Goal: Task Accomplishment & Management: Complete application form

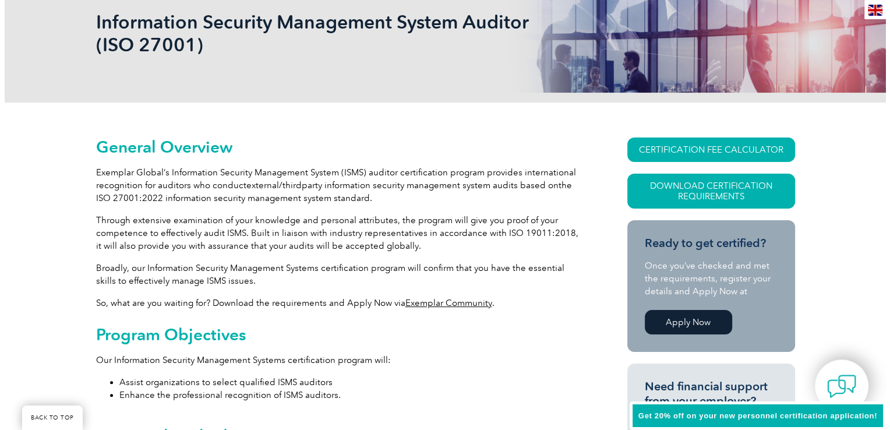
scroll to position [188, 0]
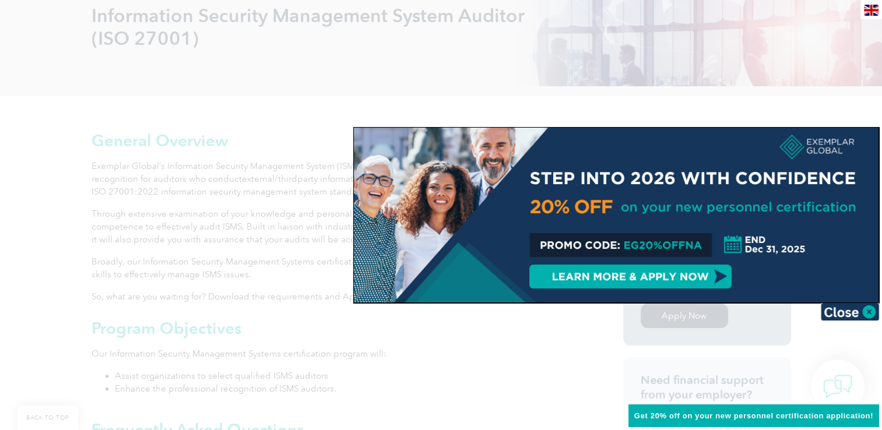
click at [732, 138] on div at bounding box center [616, 215] width 524 height 175
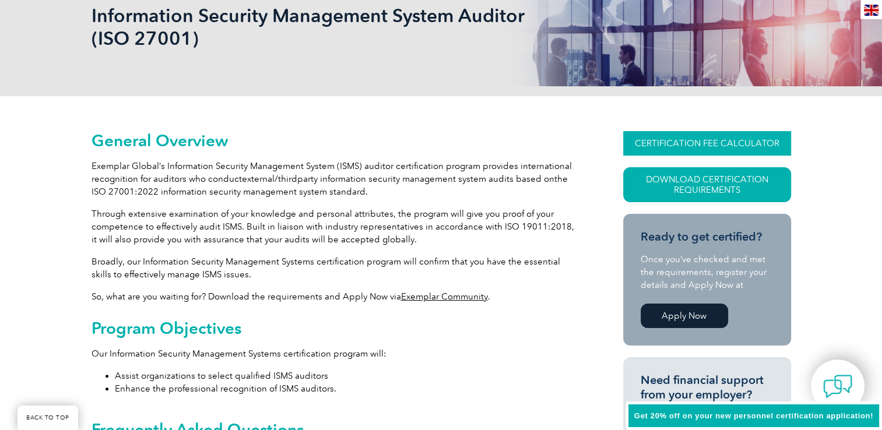
click at [688, 141] on link "CERTIFICATION FEE CALCULATOR" at bounding box center [707, 143] width 168 height 24
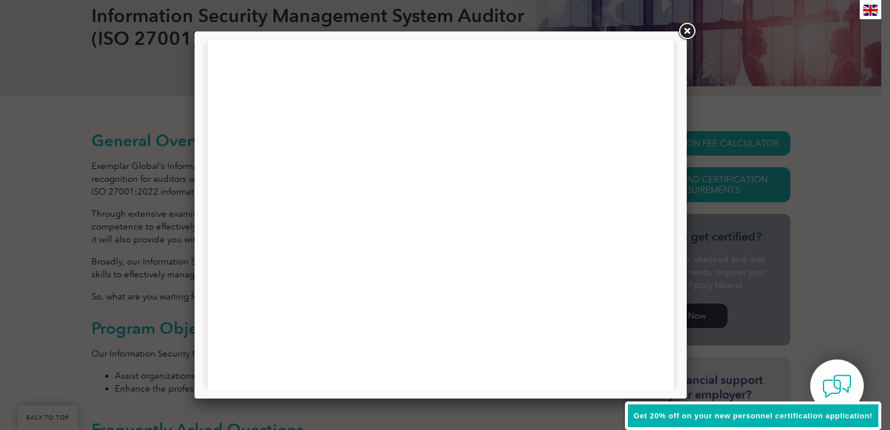
scroll to position [556, 0]
click at [689, 30] on link at bounding box center [687, 31] width 21 height 21
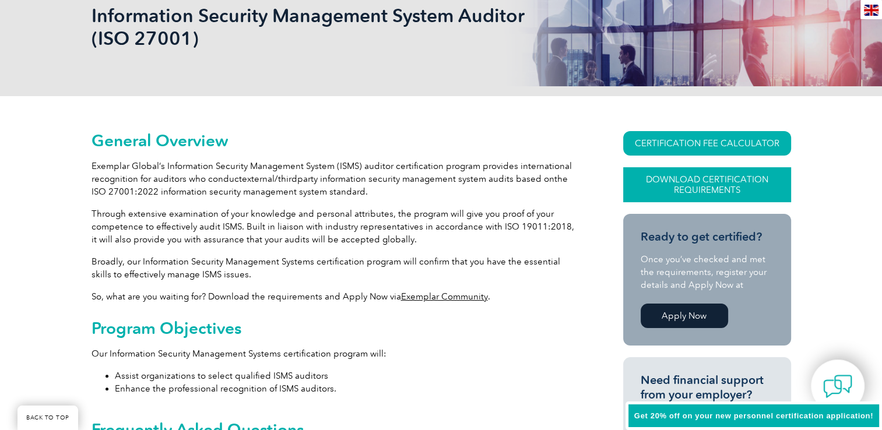
click at [678, 183] on link "Download Certification Requirements" at bounding box center [707, 184] width 168 height 35
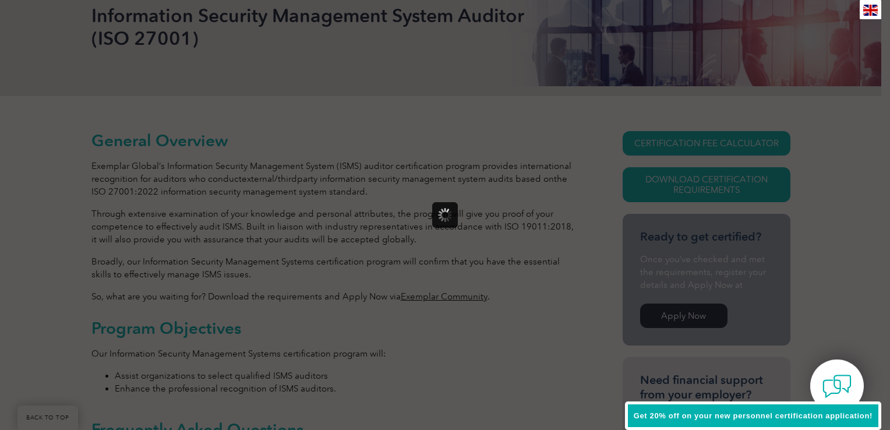
scroll to position [0, 0]
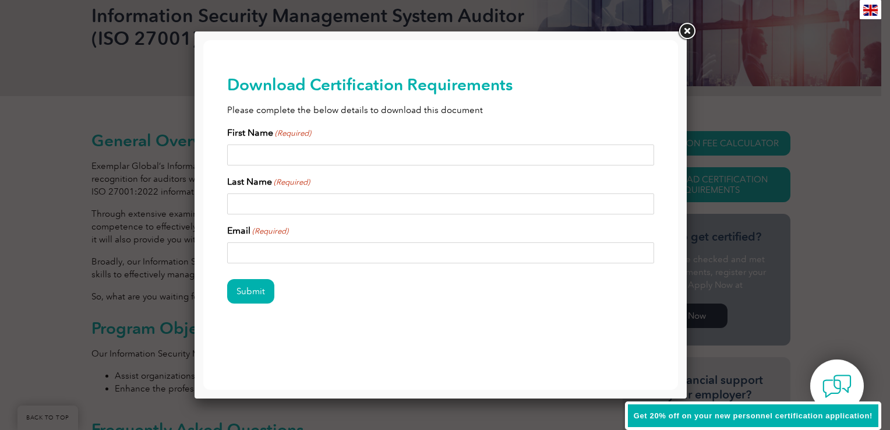
click at [275, 159] on input "First Name (Required)" at bounding box center [441, 155] width 428 height 21
type input "RC"
type input "[PERSON_NAME]"
paste input "exempla"
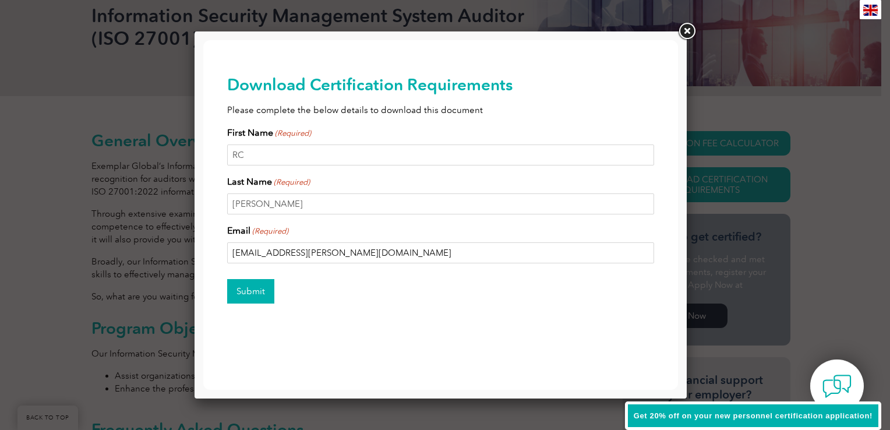
type input "[EMAIL_ADDRESS][PERSON_NAME][DOMAIN_NAME]"
click at [256, 291] on input "Submit" at bounding box center [250, 291] width 47 height 24
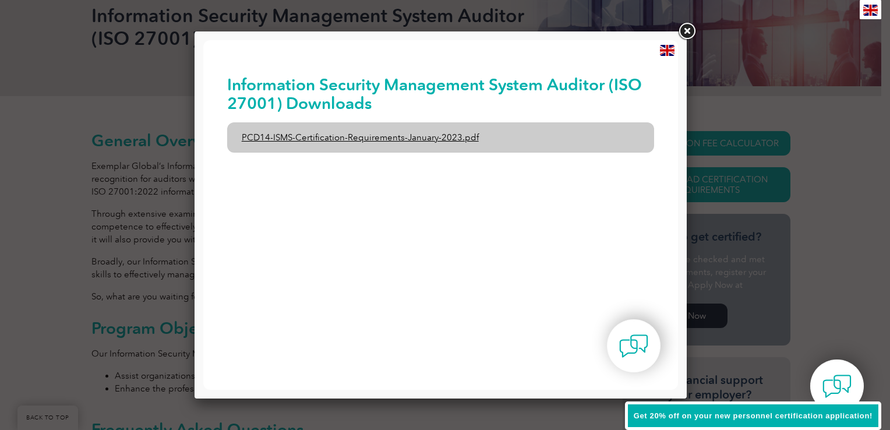
click at [413, 136] on link "PCD14-ISMS-Certification-Requirements-January-2023.pdf" at bounding box center [441, 137] width 428 height 30
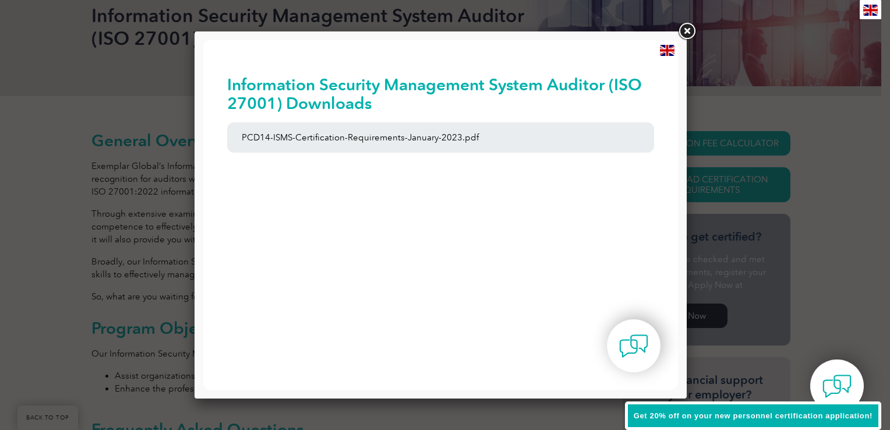
click at [688, 29] on link at bounding box center [687, 31] width 21 height 21
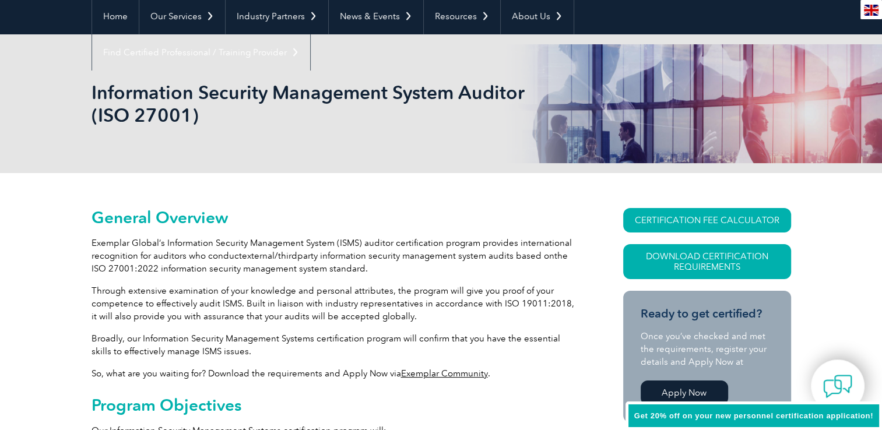
scroll to position [129, 0]
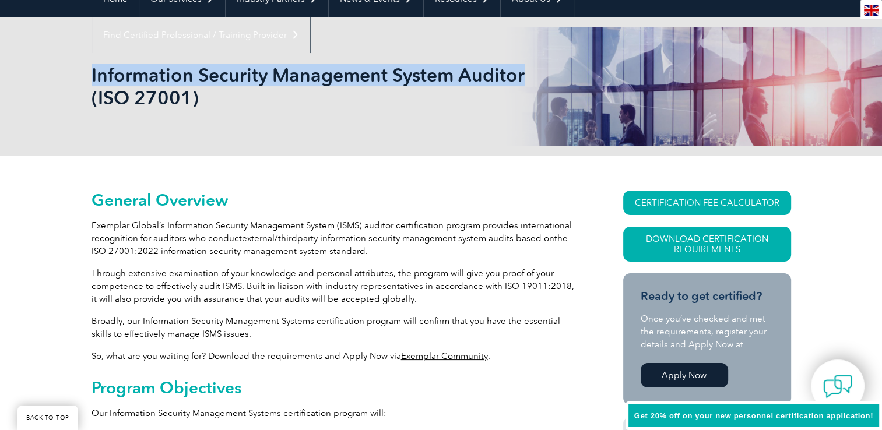
drag, startPoint x: 520, startPoint y: 68, endPoint x: 91, endPoint y: 82, distance: 428.5
click at [91, 82] on h1 "Information Security Management System Auditor (ISO 27001)" at bounding box center [315, 86] width 448 height 45
copy h1 "Information Security Management System Auditor"
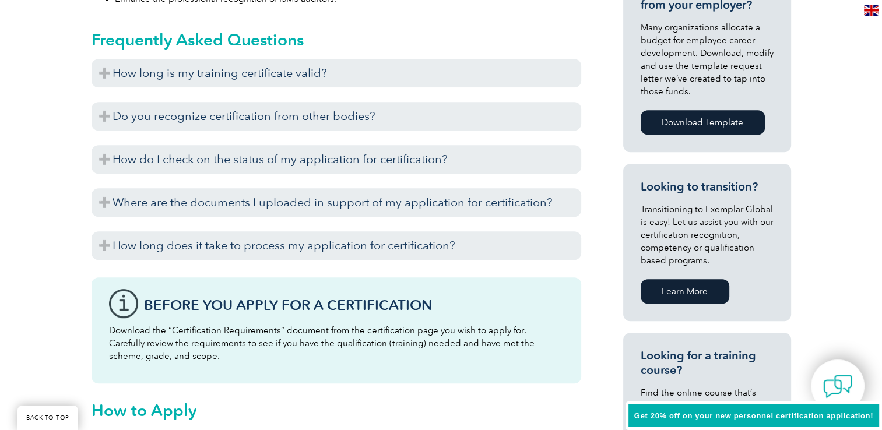
scroll to position [507, 0]
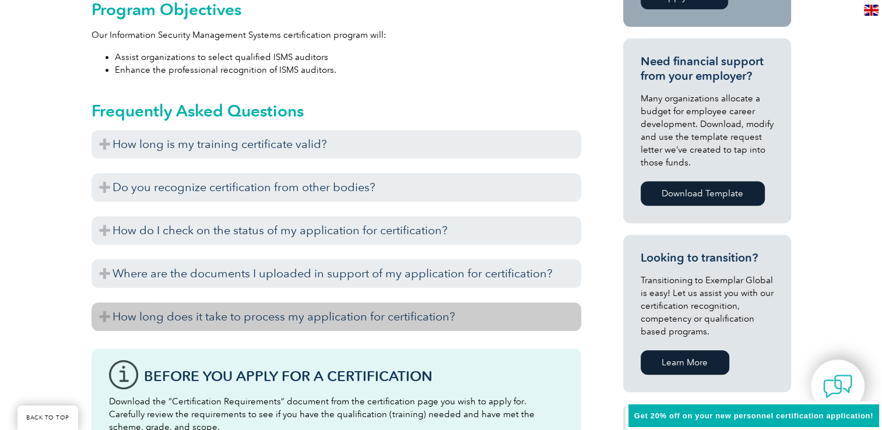
click at [103, 315] on h3 "How long does it take to process my application for certification?" at bounding box center [336, 316] width 490 height 29
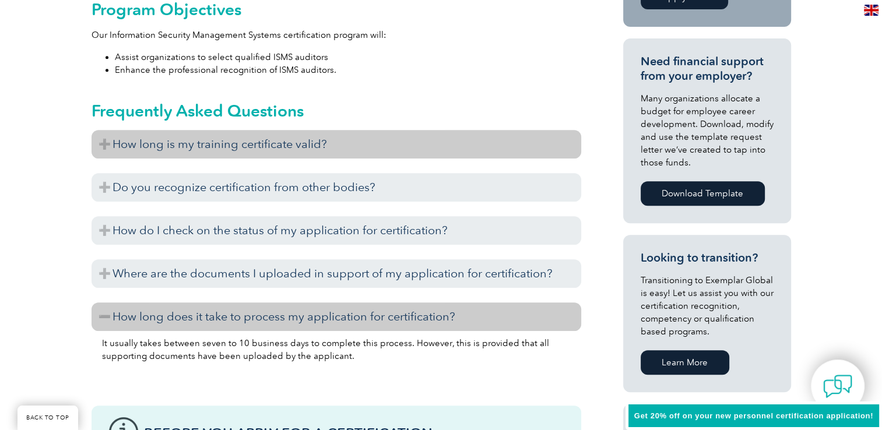
click at [110, 139] on h3 "How long is my training certificate valid?" at bounding box center [336, 144] width 490 height 29
